Goal: Complete application form

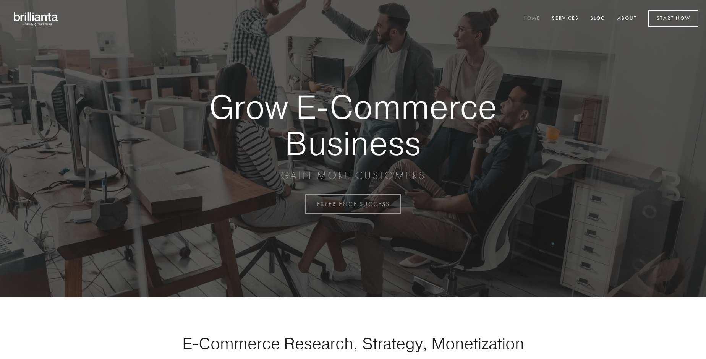
scroll to position [2001, 0]
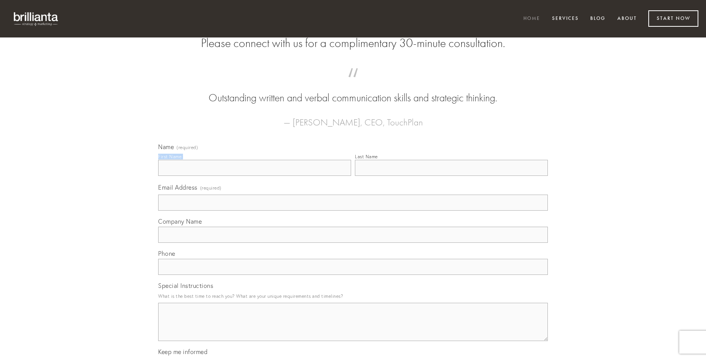
type input "[PERSON_NAME]"
click at [451, 176] on input "Last Name" at bounding box center [451, 168] width 193 height 16
type input "[PERSON_NAME]"
click at [353, 210] on input "Email Address (required)" at bounding box center [352, 202] width 389 height 16
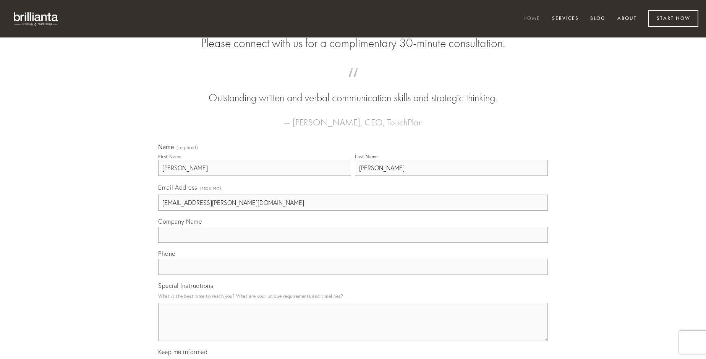
type input "[EMAIL_ADDRESS][PERSON_NAME][DOMAIN_NAME]"
click at [353, 242] on input "Company Name" at bounding box center [352, 234] width 389 height 16
type input "[PERSON_NAME]"
click at [353, 275] on input "text" at bounding box center [352, 266] width 389 height 16
click at [353, 328] on textarea "Special Instructions" at bounding box center [352, 321] width 389 height 38
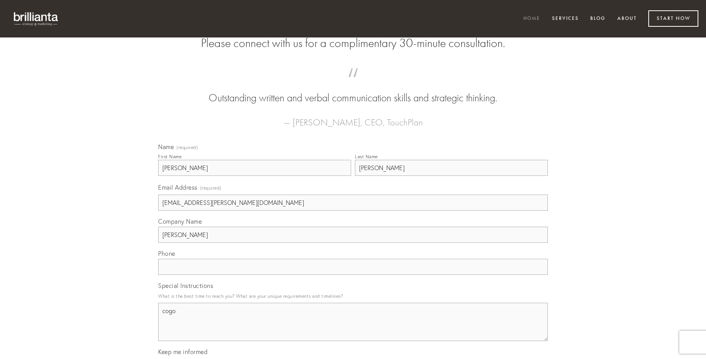
type textarea "cogo"
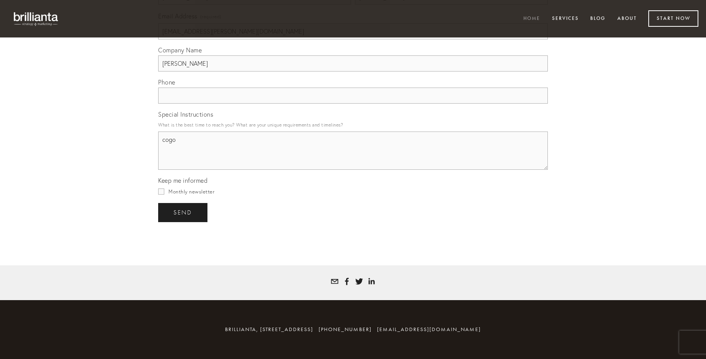
click at [183, 212] on span "send" at bounding box center [182, 212] width 19 height 7
